Goal: Use online tool/utility: Utilize a website feature to perform a specific function

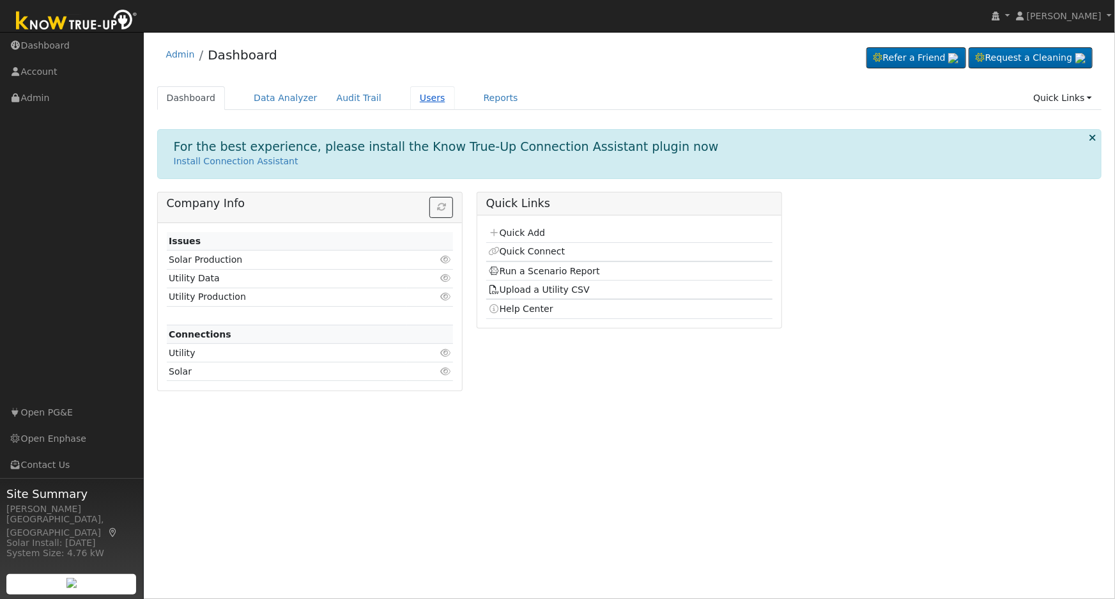
click at [419, 95] on link "Users" at bounding box center [432, 98] width 45 height 24
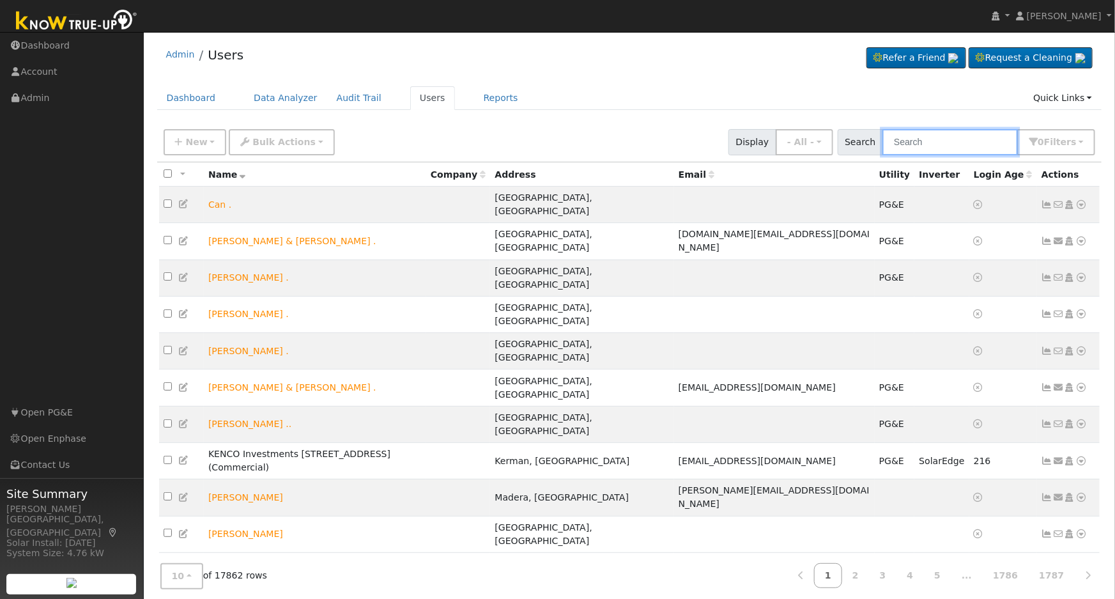
click at [900, 135] on input "text" at bounding box center [950, 142] width 135 height 26
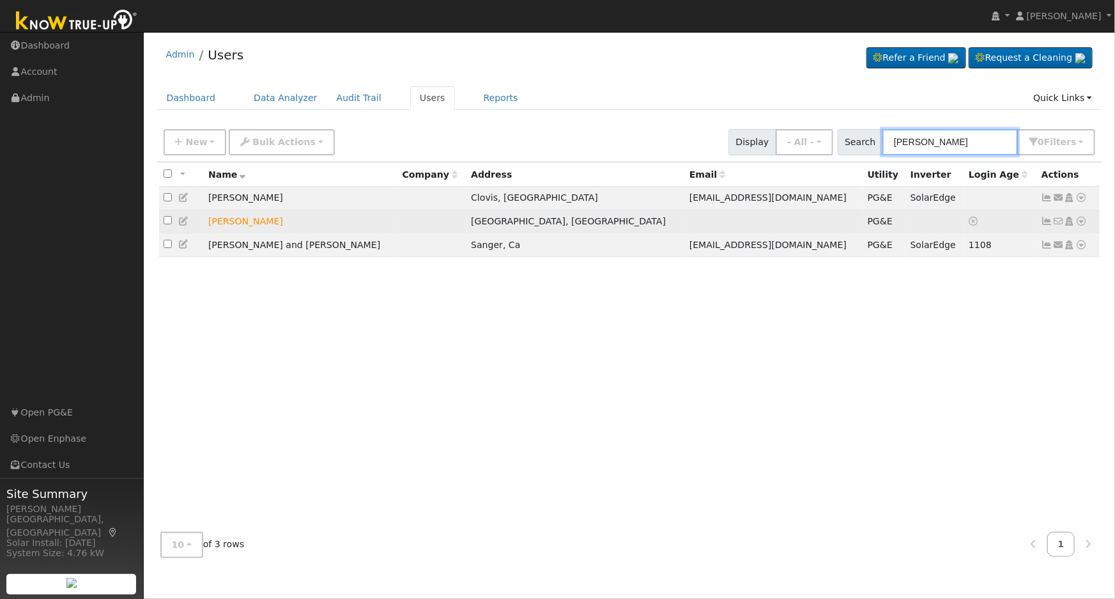
type input "michael rodriguez"
click at [1082, 224] on icon at bounding box center [1082, 221] width 12 height 9
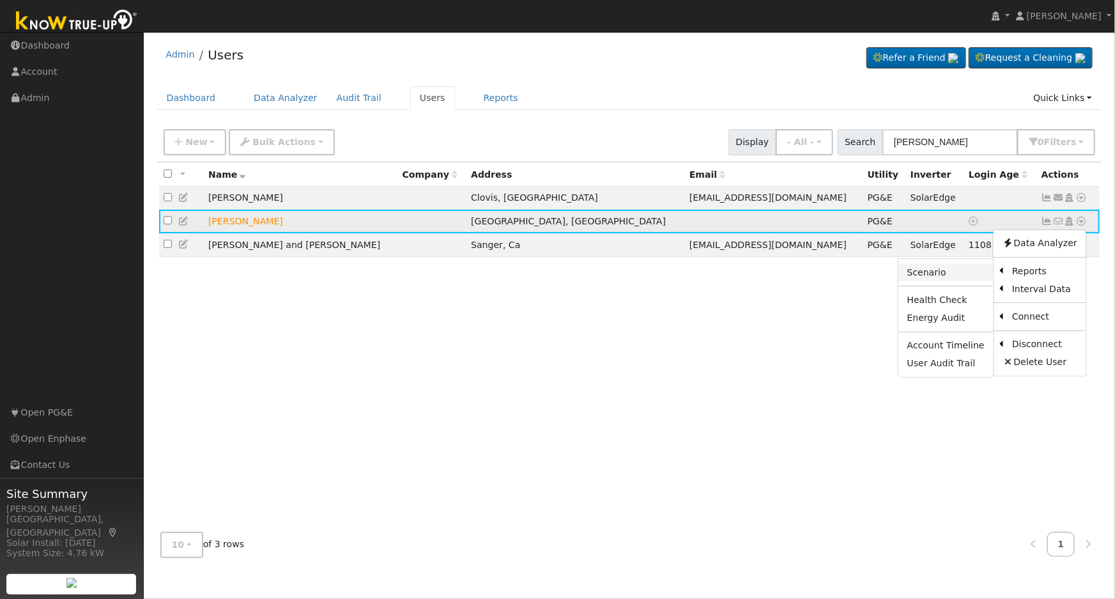
click at [948, 278] on link "Scenario" at bounding box center [946, 272] width 95 height 18
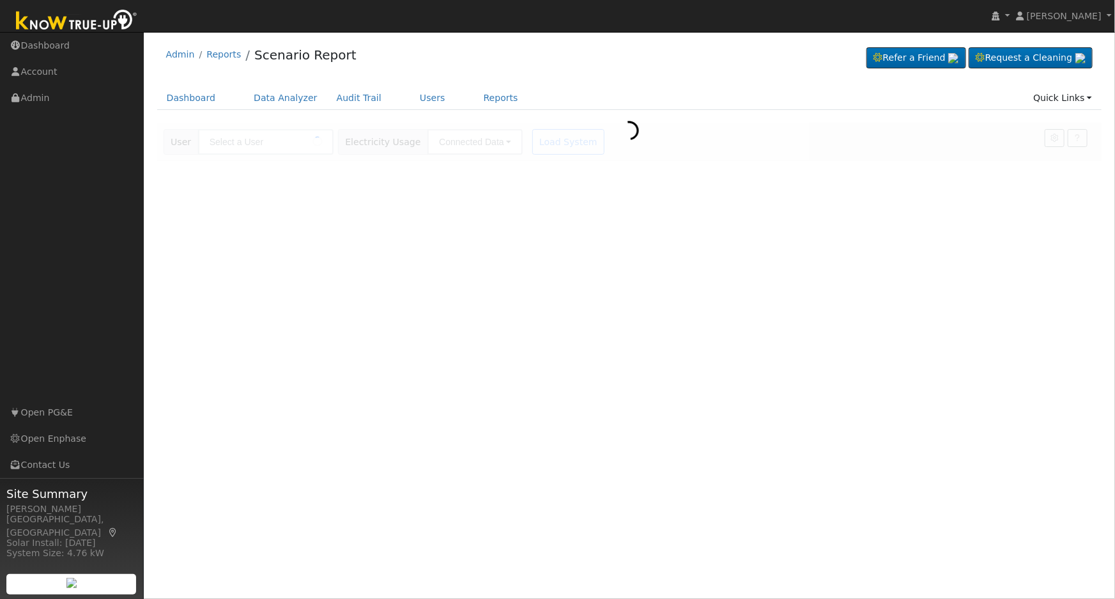
type input "[PERSON_NAME]"
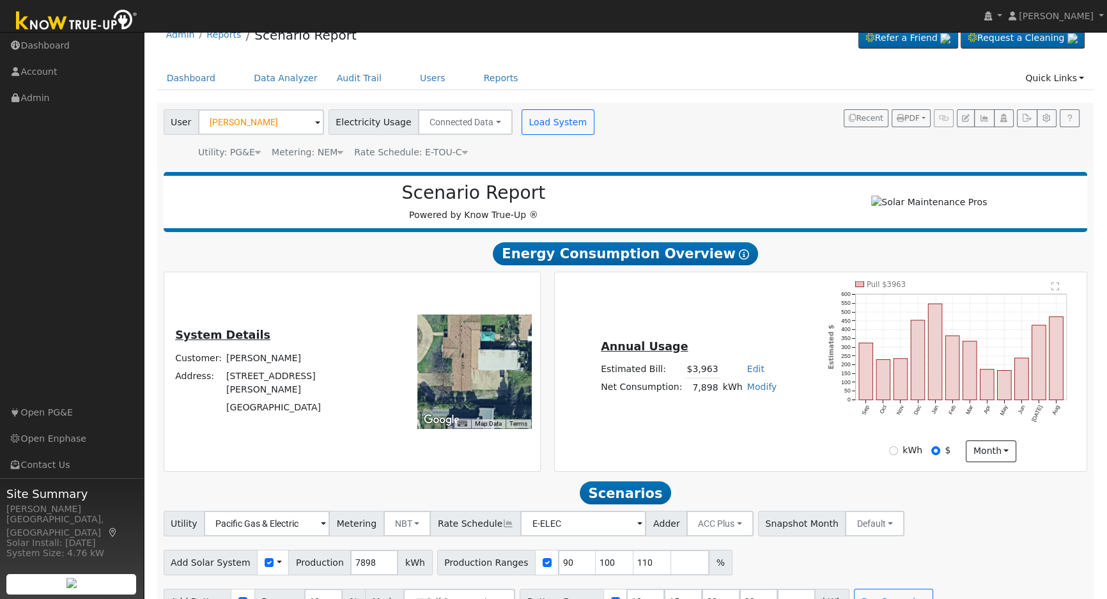
scroll to position [52, 0]
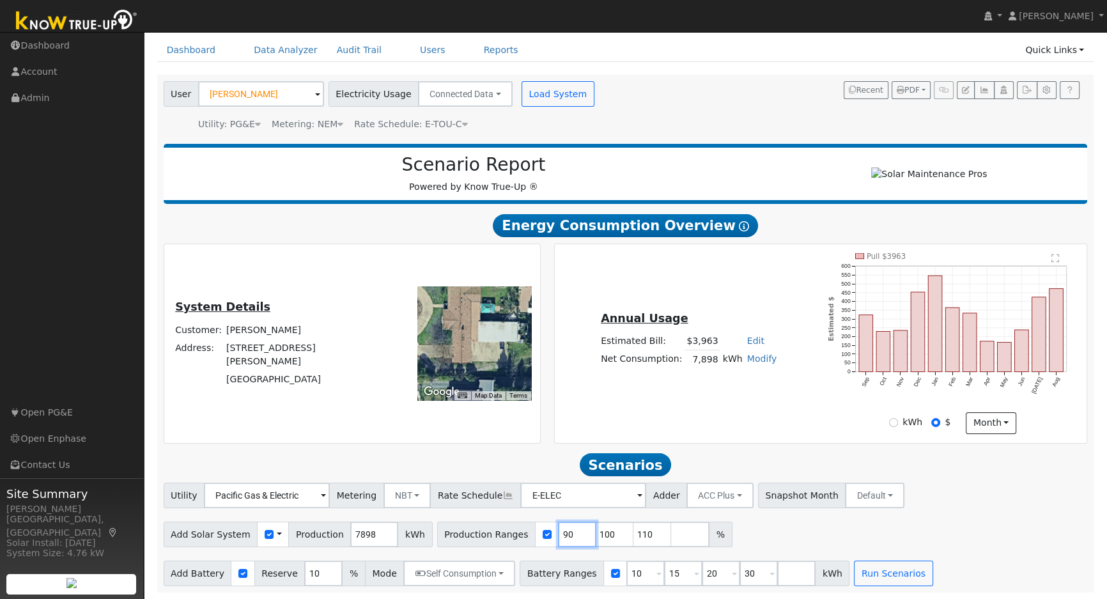
click at [558, 532] on input "90" at bounding box center [577, 534] width 38 height 26
type input "100"
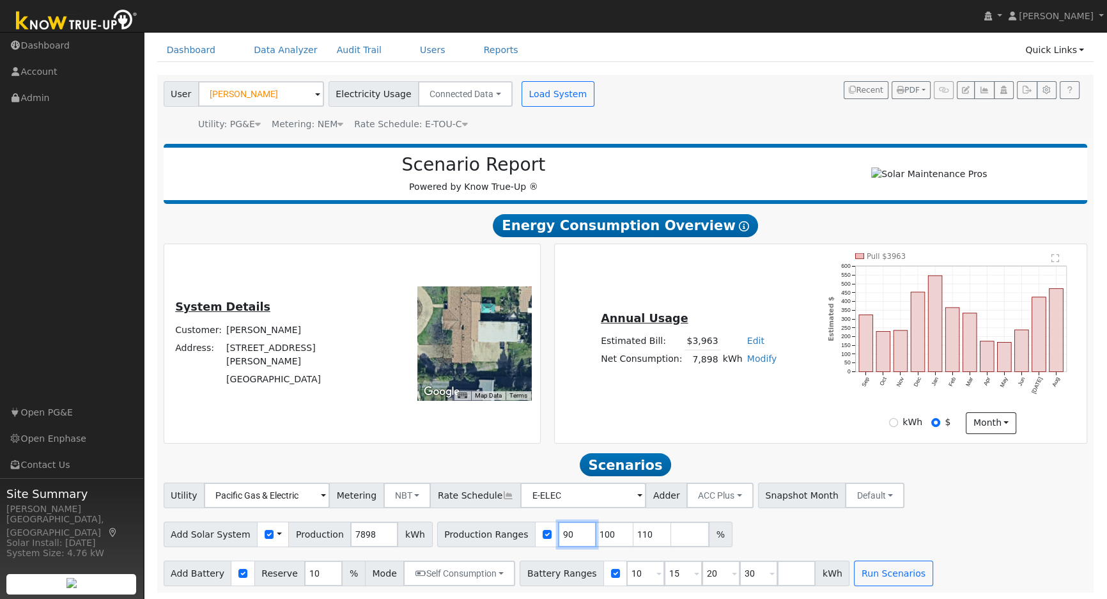
type input "110"
click at [558, 532] on input "100" at bounding box center [577, 534] width 38 height 26
type input "110"
click at [558, 532] on input "110" at bounding box center [577, 534] width 38 height 26
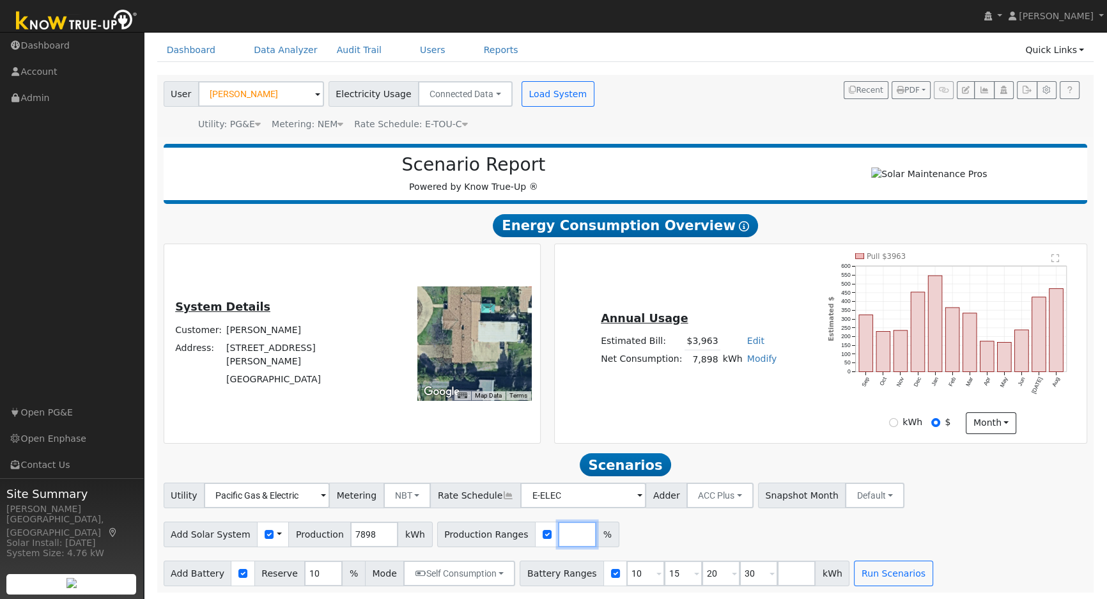
click at [558, 532] on input "number" at bounding box center [577, 534] width 38 height 26
type input "109.68"
click at [304, 575] on input "10" at bounding box center [323, 573] width 38 height 26
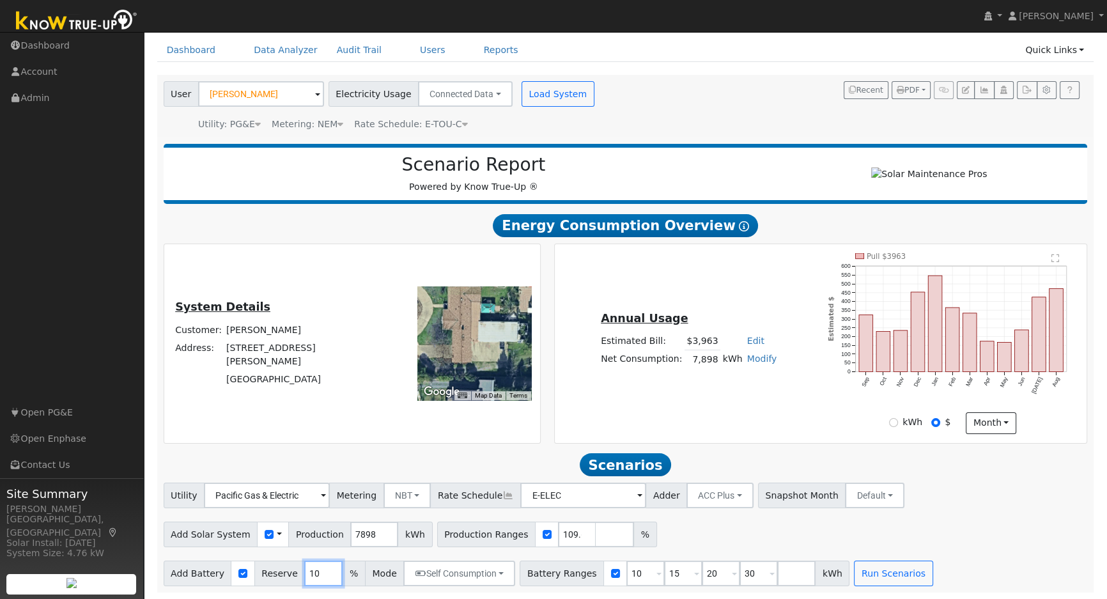
click at [304, 575] on input "10" at bounding box center [323, 573] width 38 height 26
type input "20"
click at [626, 580] on input "10" at bounding box center [645, 573] width 38 height 26
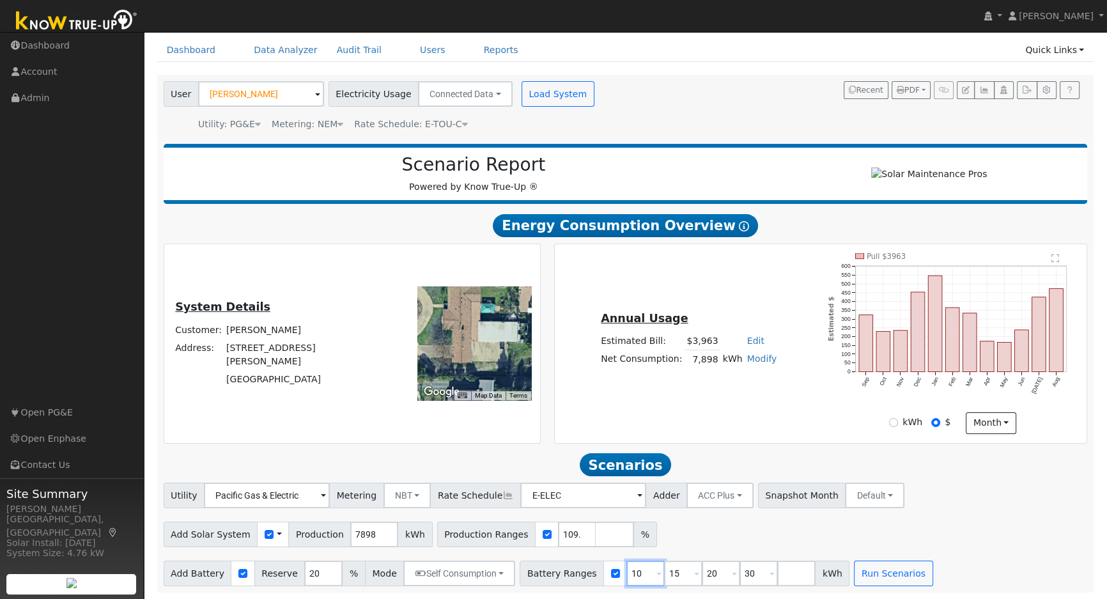
click at [626, 580] on input "10" at bounding box center [645, 573] width 38 height 26
type input "15"
type input "20"
type input "30"
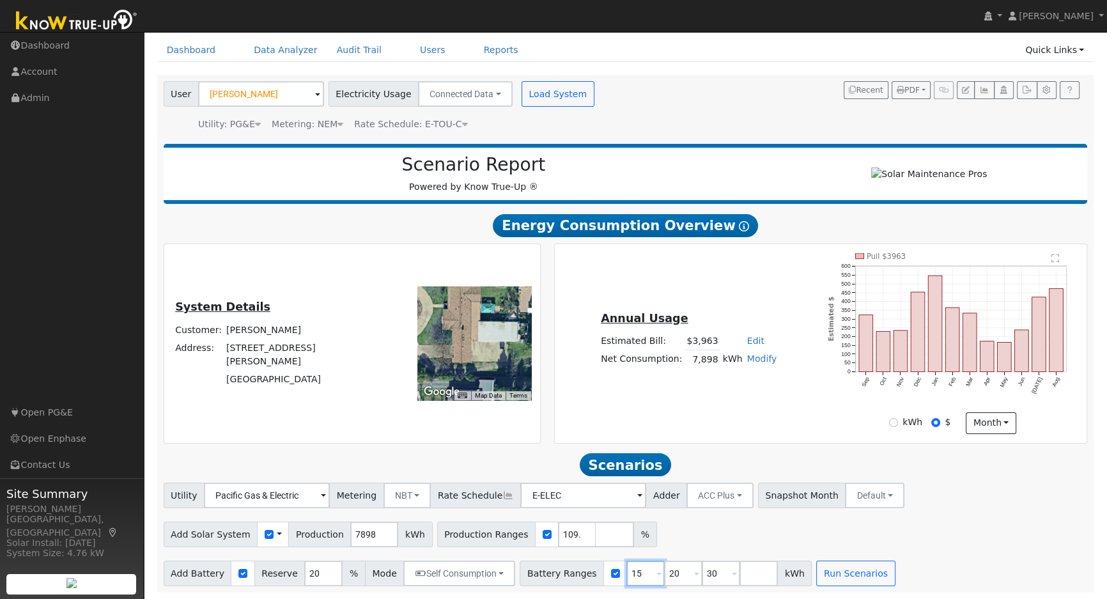
click at [626, 580] on input "15" at bounding box center [645, 573] width 38 height 26
type input "20"
type input "30"
click at [626, 580] on input "20" at bounding box center [645, 573] width 38 height 26
type input "30"
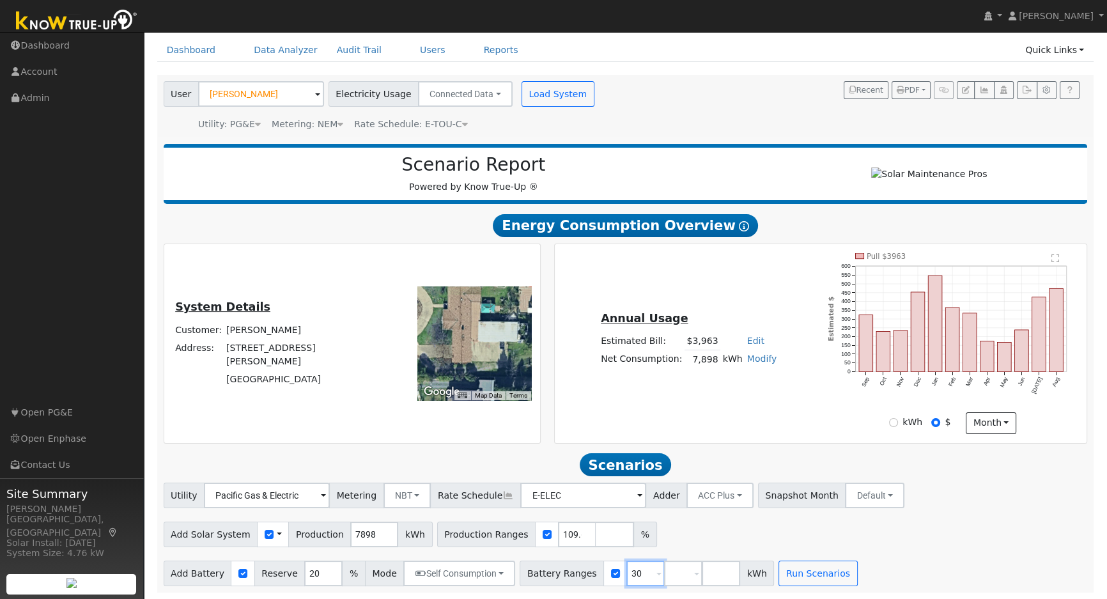
click at [626, 580] on input "30" at bounding box center [645, 573] width 38 height 26
click at [626, 580] on input "number" at bounding box center [645, 573] width 38 height 26
type input "10"
click at [782, 535] on div "Add Solar System Use CSV Data Production 7898 kWh Production Ranges 109.68 %" at bounding box center [625, 532] width 929 height 30
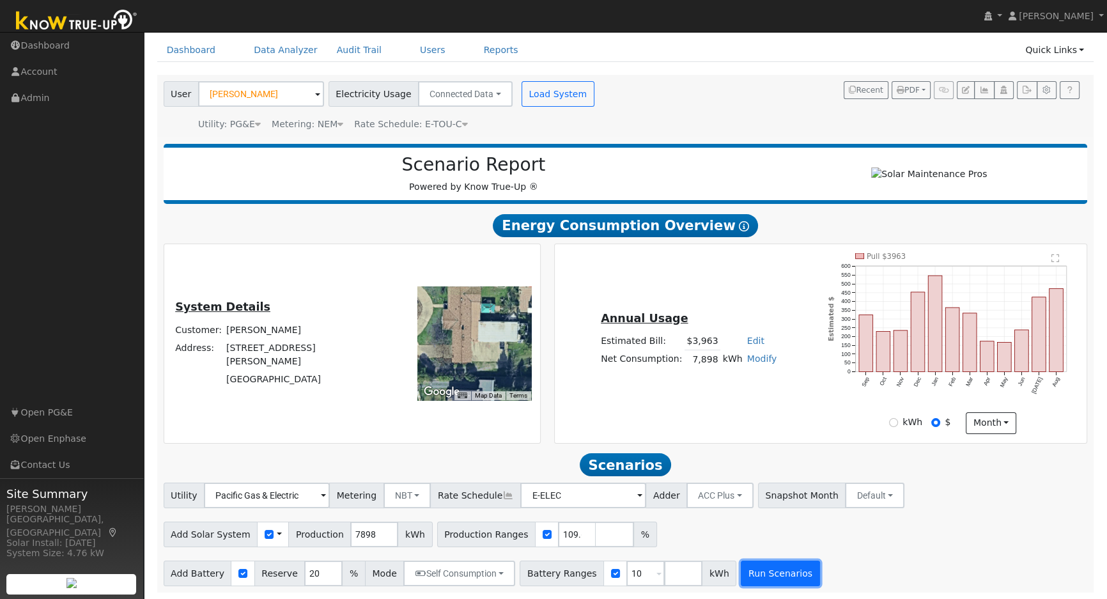
click at [753, 580] on button "Run Scenarios" at bounding box center [780, 573] width 79 height 26
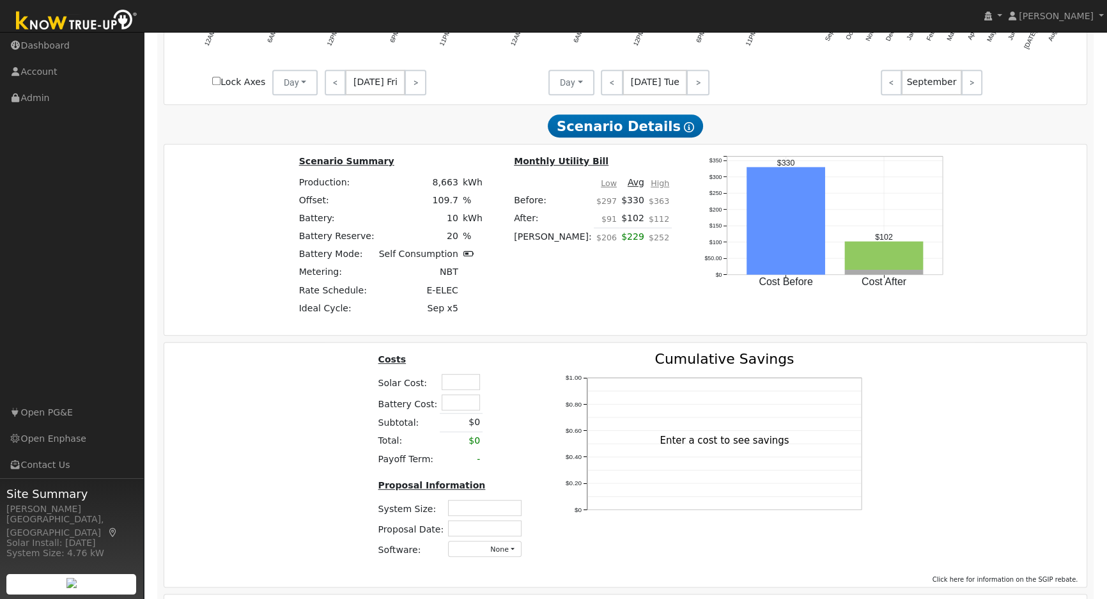
scroll to position [873, 0]
click at [456, 387] on input "text" at bounding box center [461, 381] width 38 height 16
type input "$37,500"
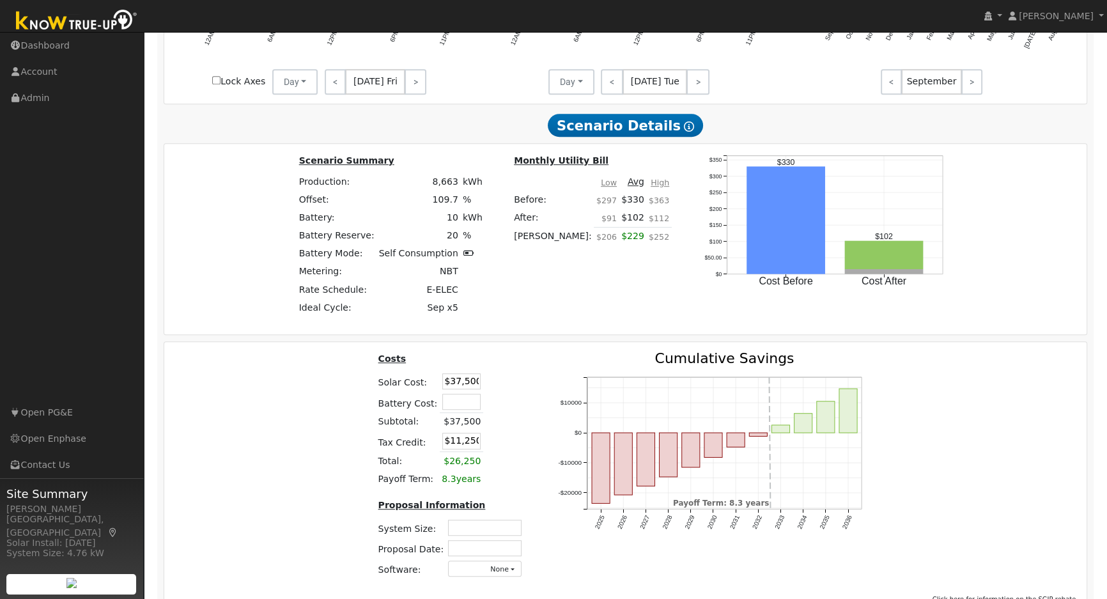
click at [302, 441] on div "Costs Solar Cost: $37,500 Battery Cost: Subtotal: $37,500 Tax Credit: $11,250 T…" at bounding box center [626, 469] width 932 height 236
click at [453, 442] on input "$11,250" at bounding box center [461, 441] width 38 height 16
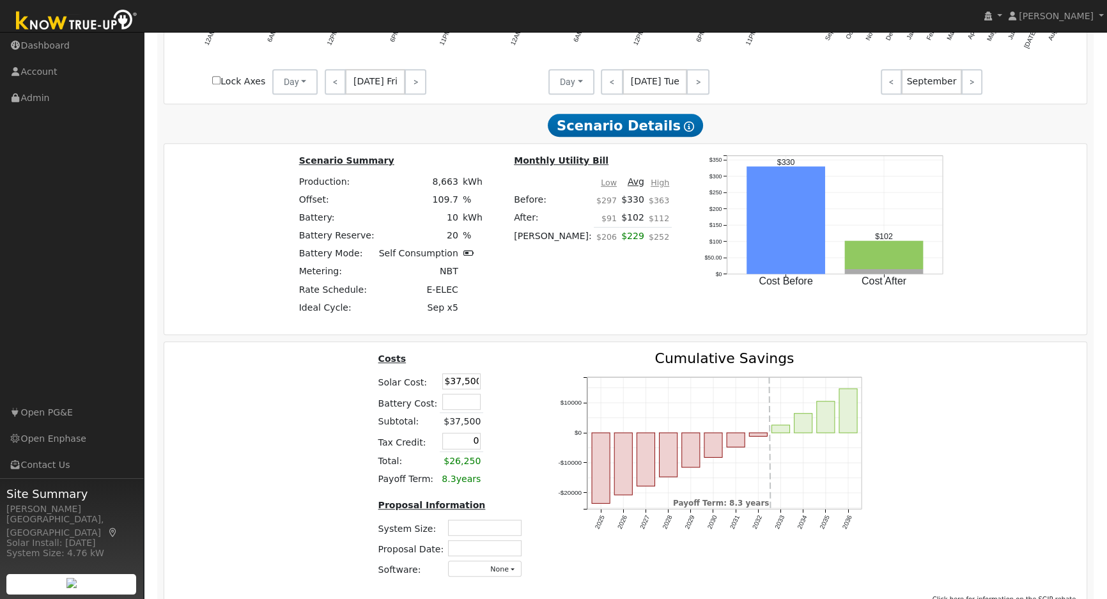
type input "$0"
click at [330, 475] on div "Costs Solar Cost: $37,500 Battery Cost: Subtotal: $37,500 Tax Credit: $0 Total:…" at bounding box center [626, 469] width 932 height 236
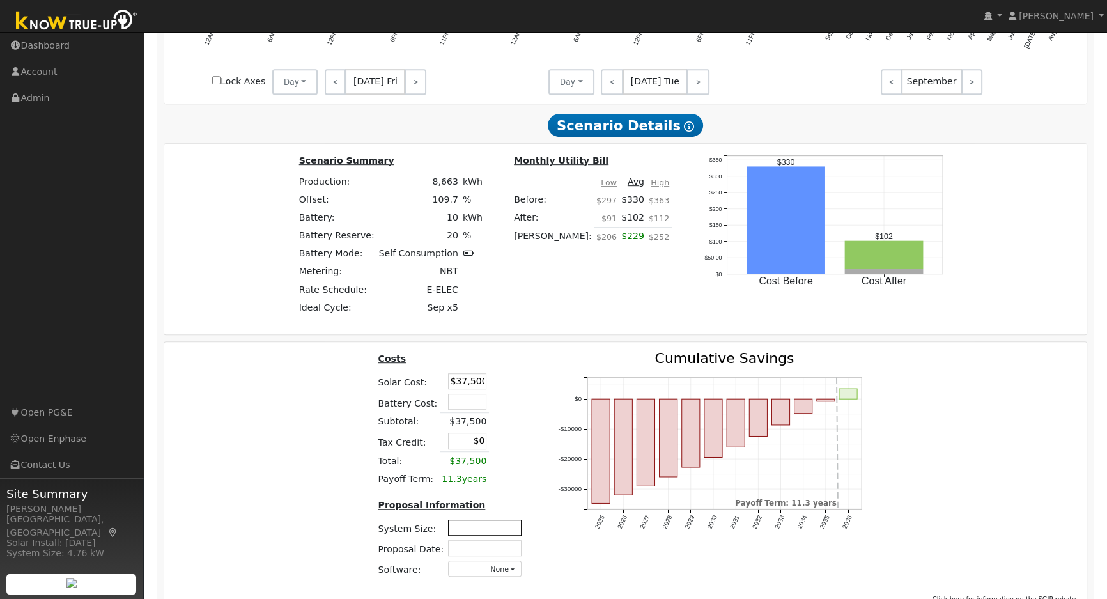
click at [477, 528] on input "text" at bounding box center [484, 528] width 73 height 16
type input "6.15"
click at [502, 551] on input "text" at bounding box center [484, 548] width 73 height 16
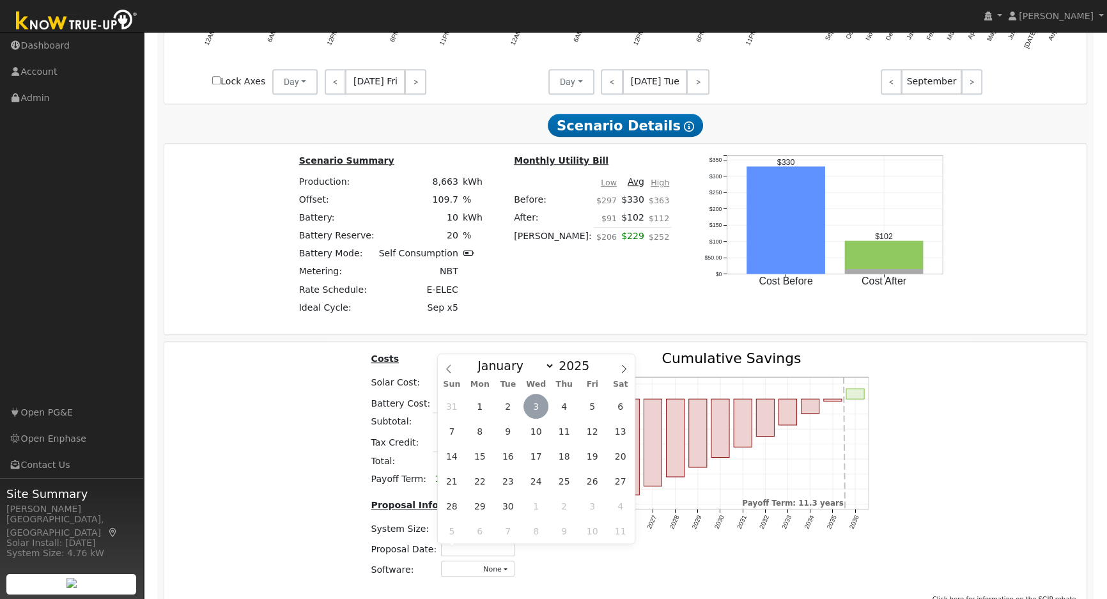
click at [543, 405] on span "3" at bounding box center [535, 406] width 25 height 25
type input "09/03/2025"
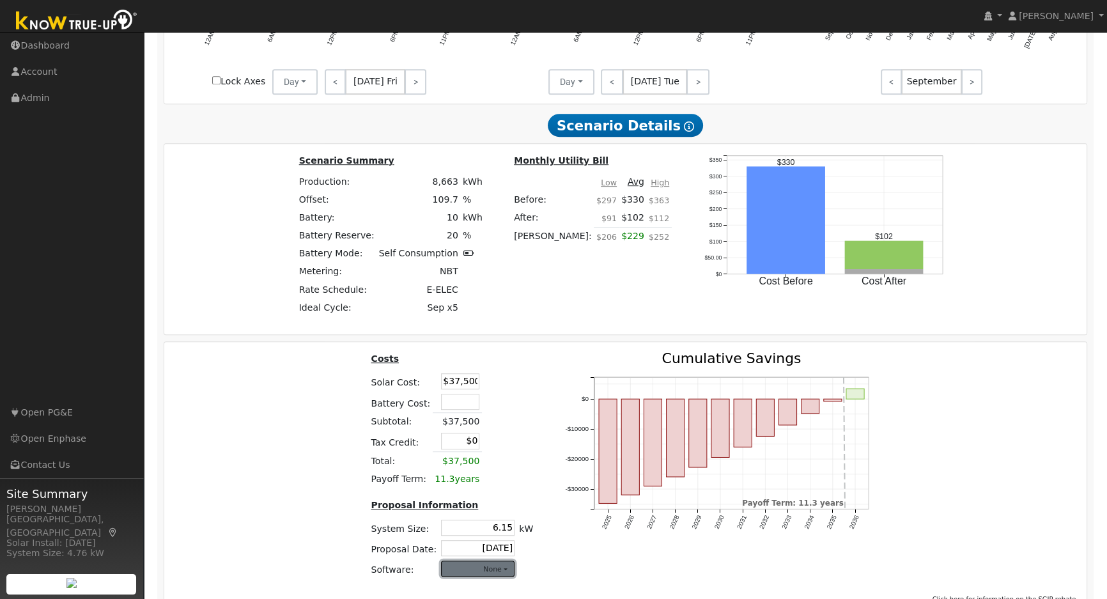
click at [493, 568] on button "None" at bounding box center [477, 568] width 73 height 16
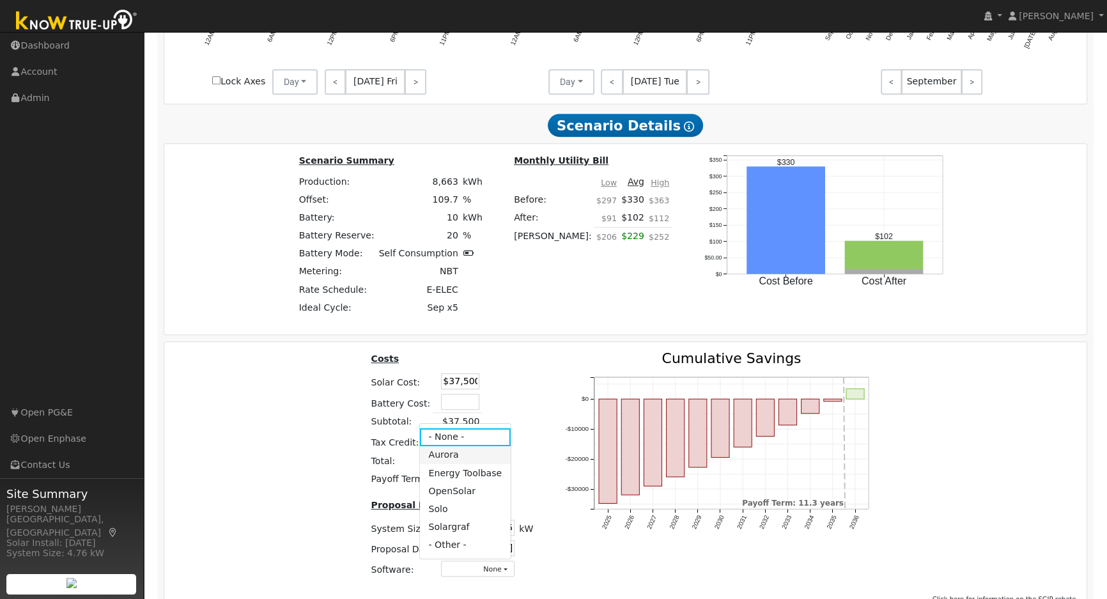
click at [454, 457] on link "Aurora" at bounding box center [464, 455] width 91 height 18
click at [1021, 424] on div "Costs Solar Cost: $37,500 Battery Cost: Subtotal: $37,500 Tax Credit: $0 Total:…" at bounding box center [626, 469] width 932 height 236
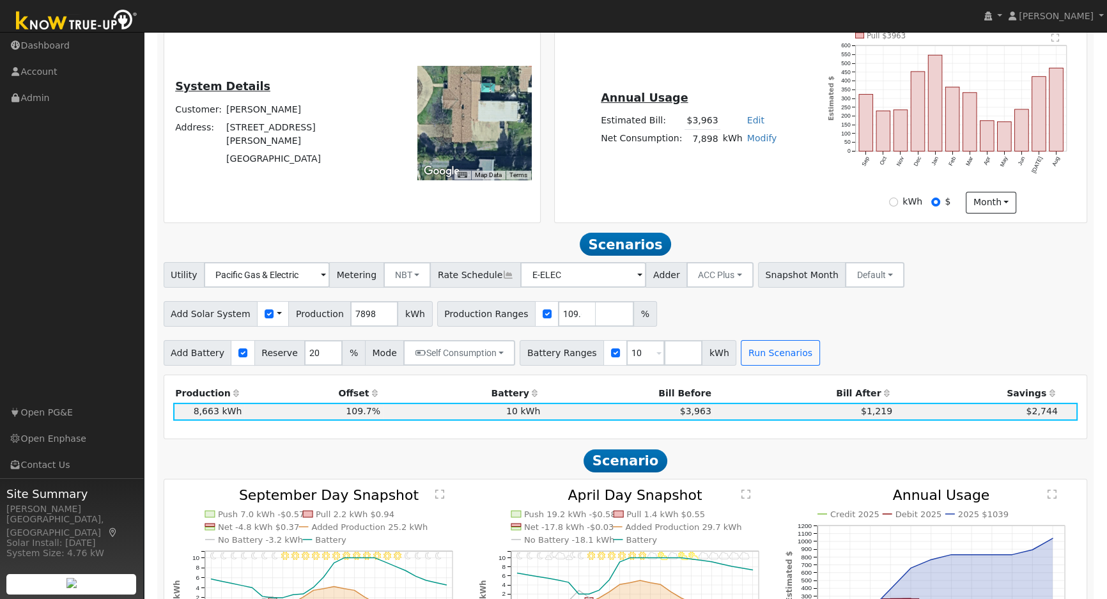
scroll to position [0, 0]
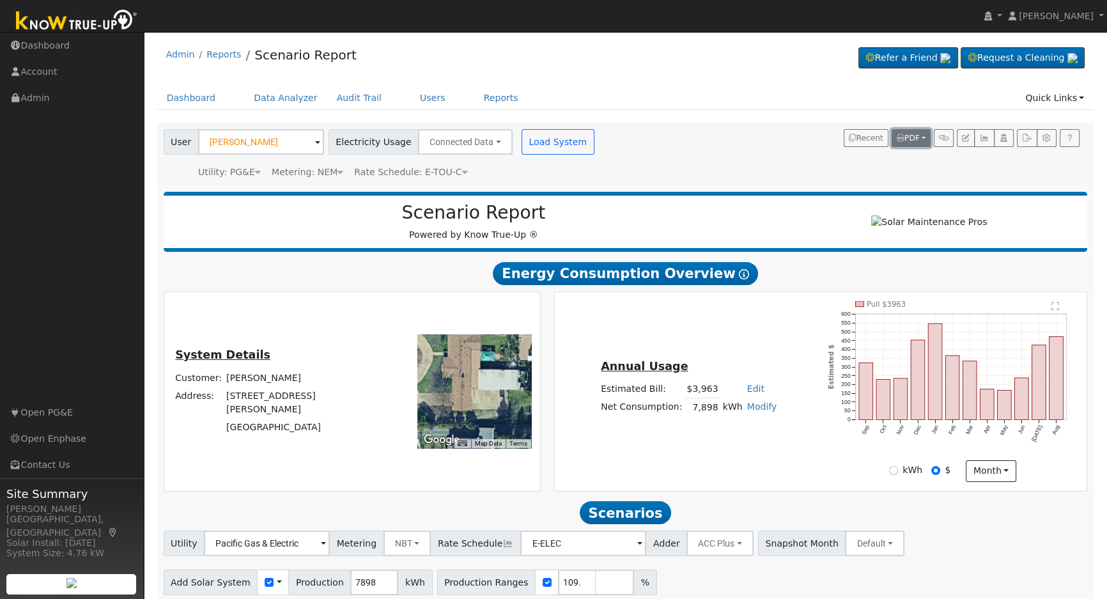
click at [918, 135] on span "PDF" at bounding box center [908, 138] width 23 height 9
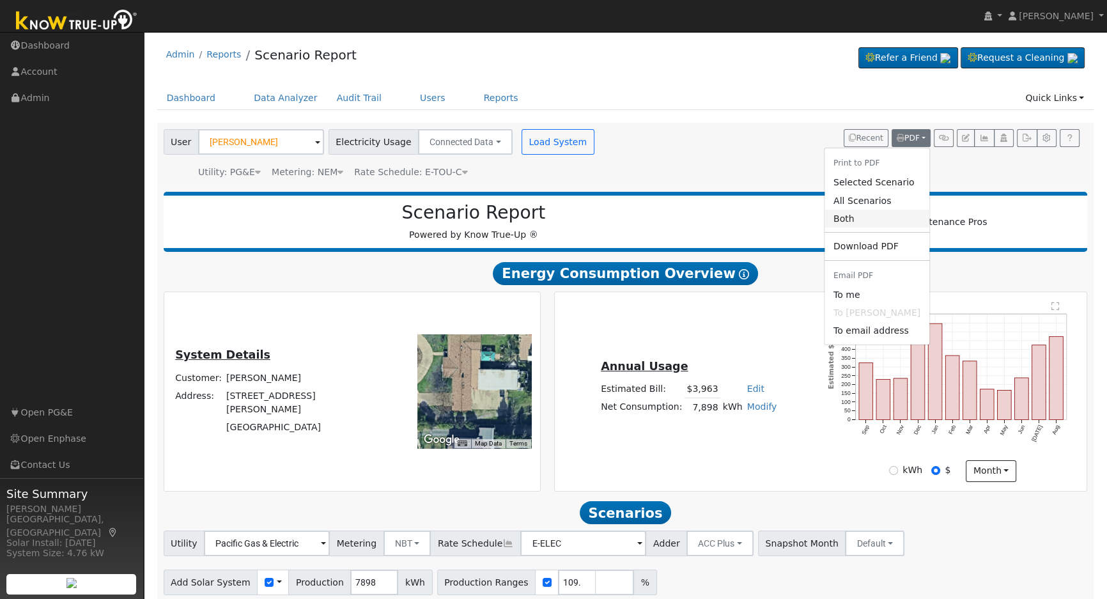
click at [870, 213] on link "Both" at bounding box center [876, 219] width 105 height 18
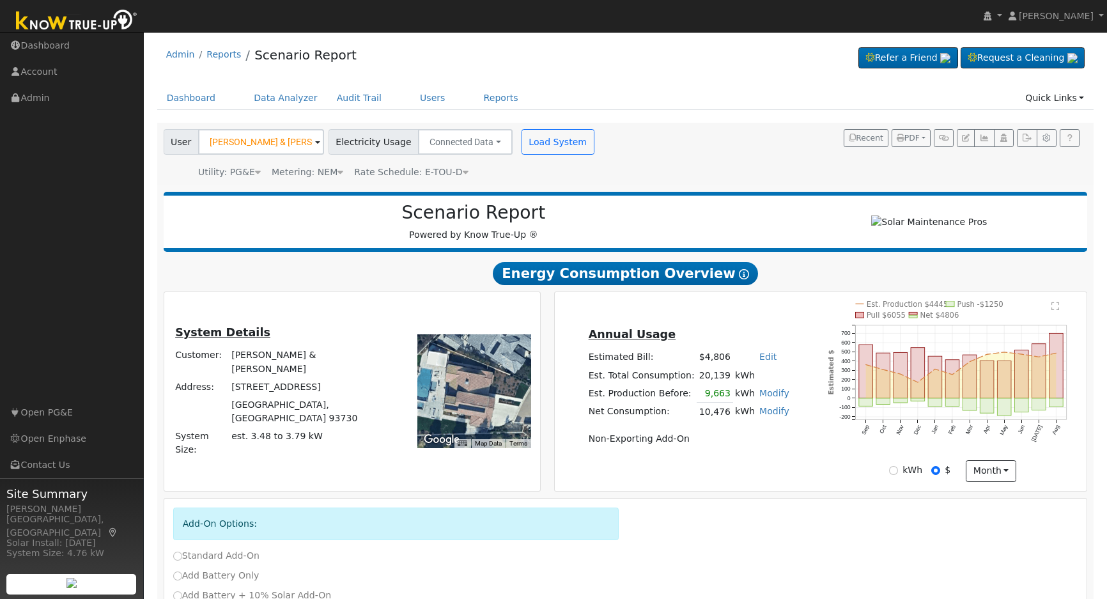
scroll to position [523, 0]
